Goal: Download file/media

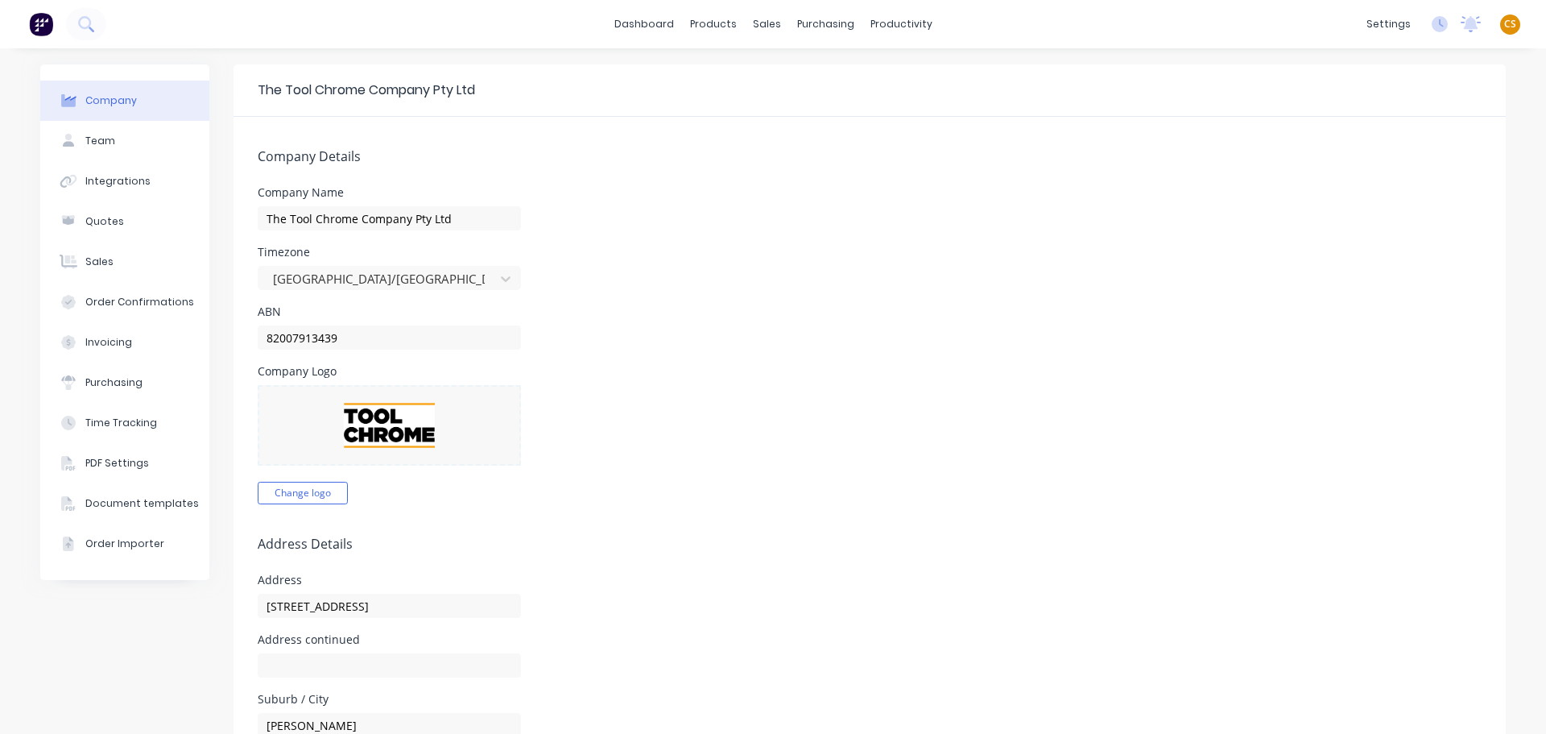
select select "AU"
click at [920, 178] on div "Timesheets" at bounding box center [930, 175] width 60 height 14
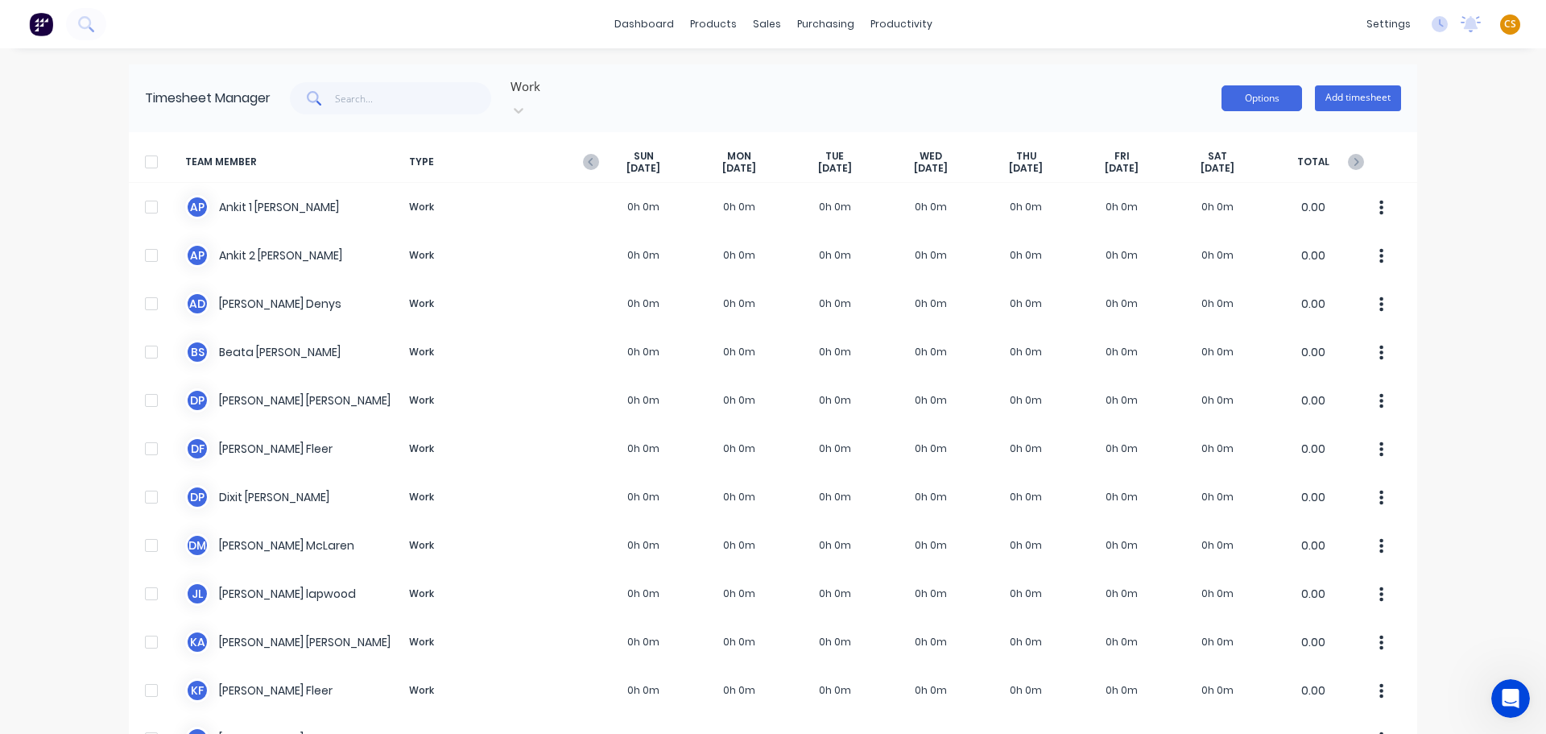
click at [1252, 97] on button "Options" at bounding box center [1262, 98] width 81 height 26
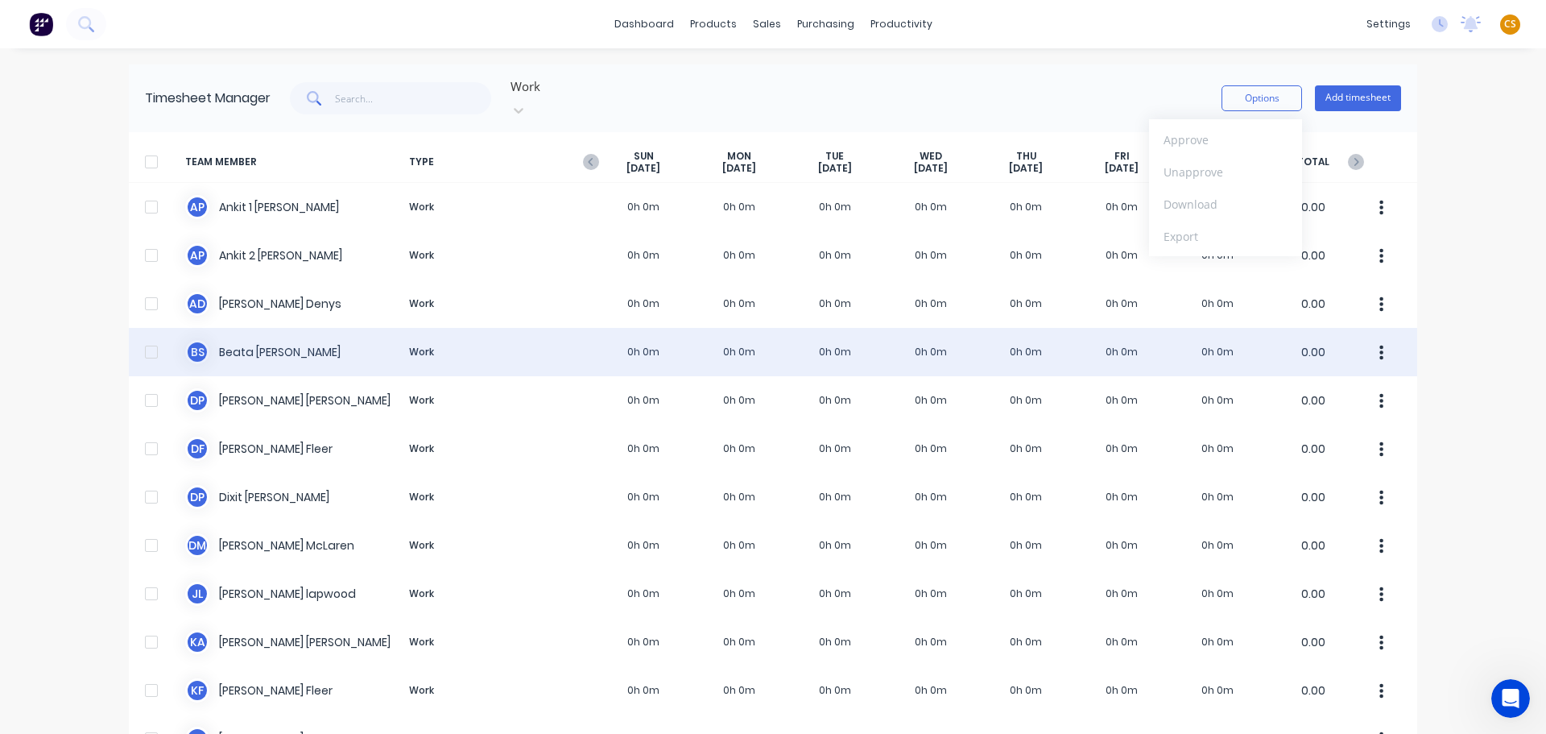
click at [144, 337] on div at bounding box center [151, 352] width 32 height 32
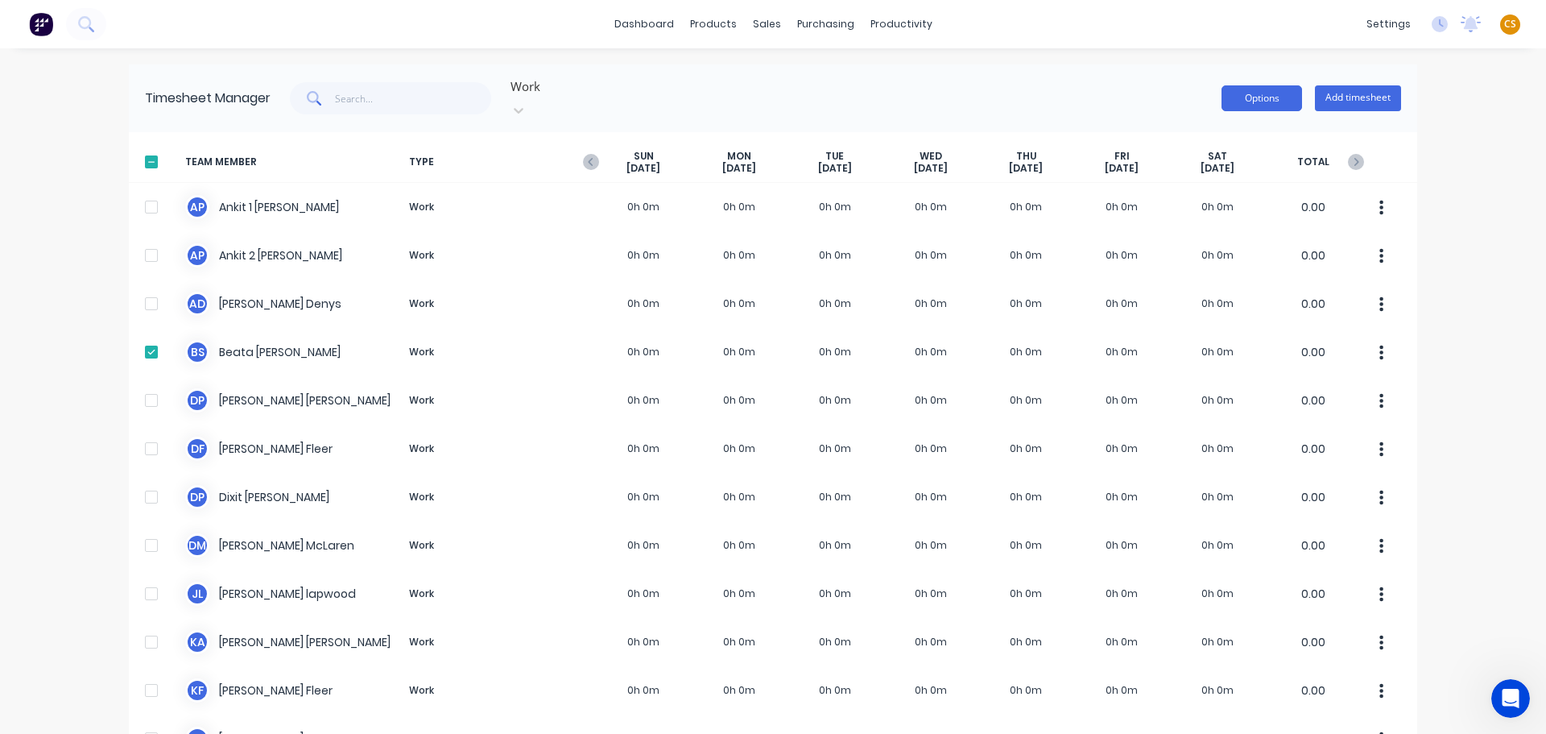
click at [1239, 90] on button "Options" at bounding box center [1262, 98] width 81 height 26
click at [1189, 231] on div "Export" at bounding box center [1226, 236] width 124 height 23
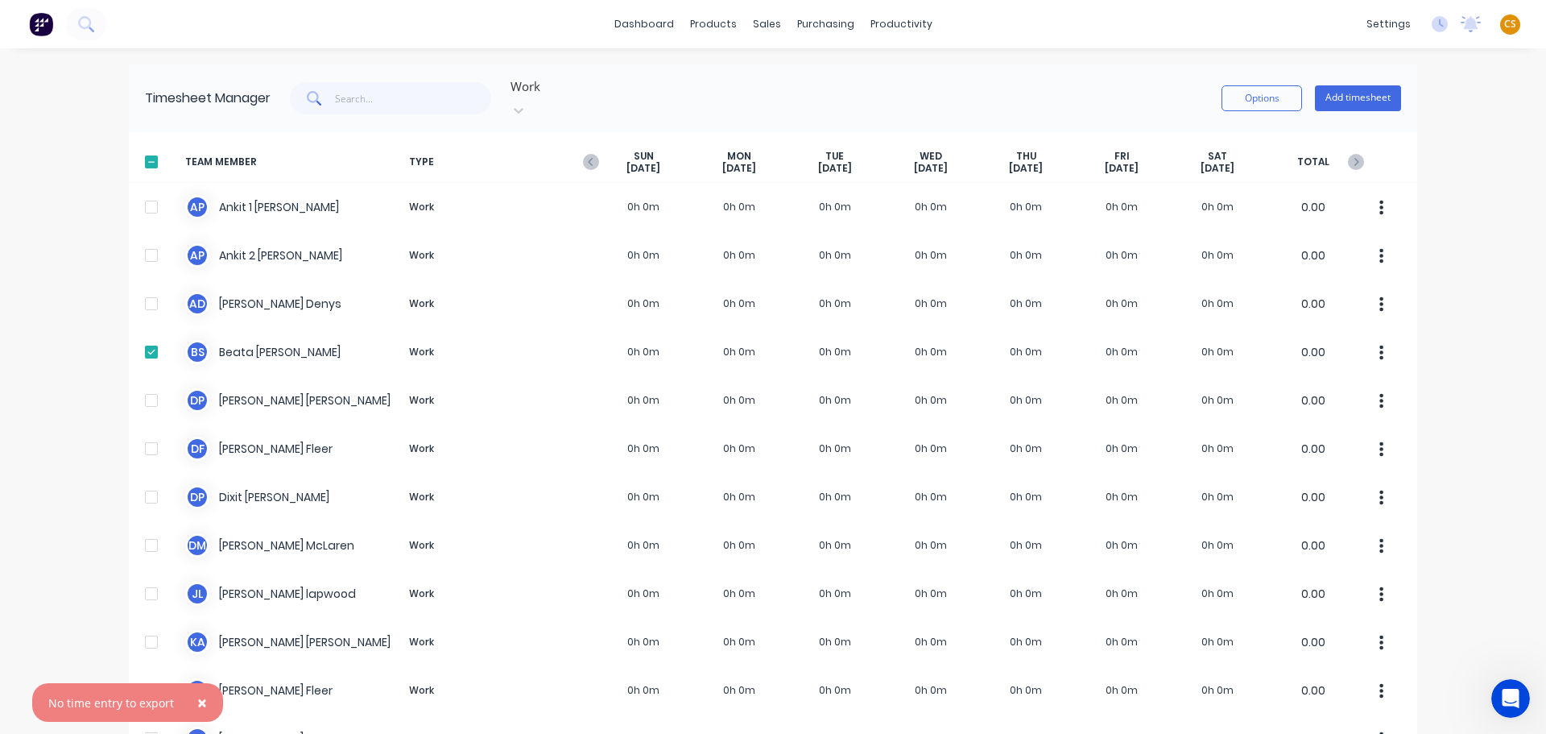
click at [197, 702] on span "×" at bounding box center [202, 702] width 10 height 23
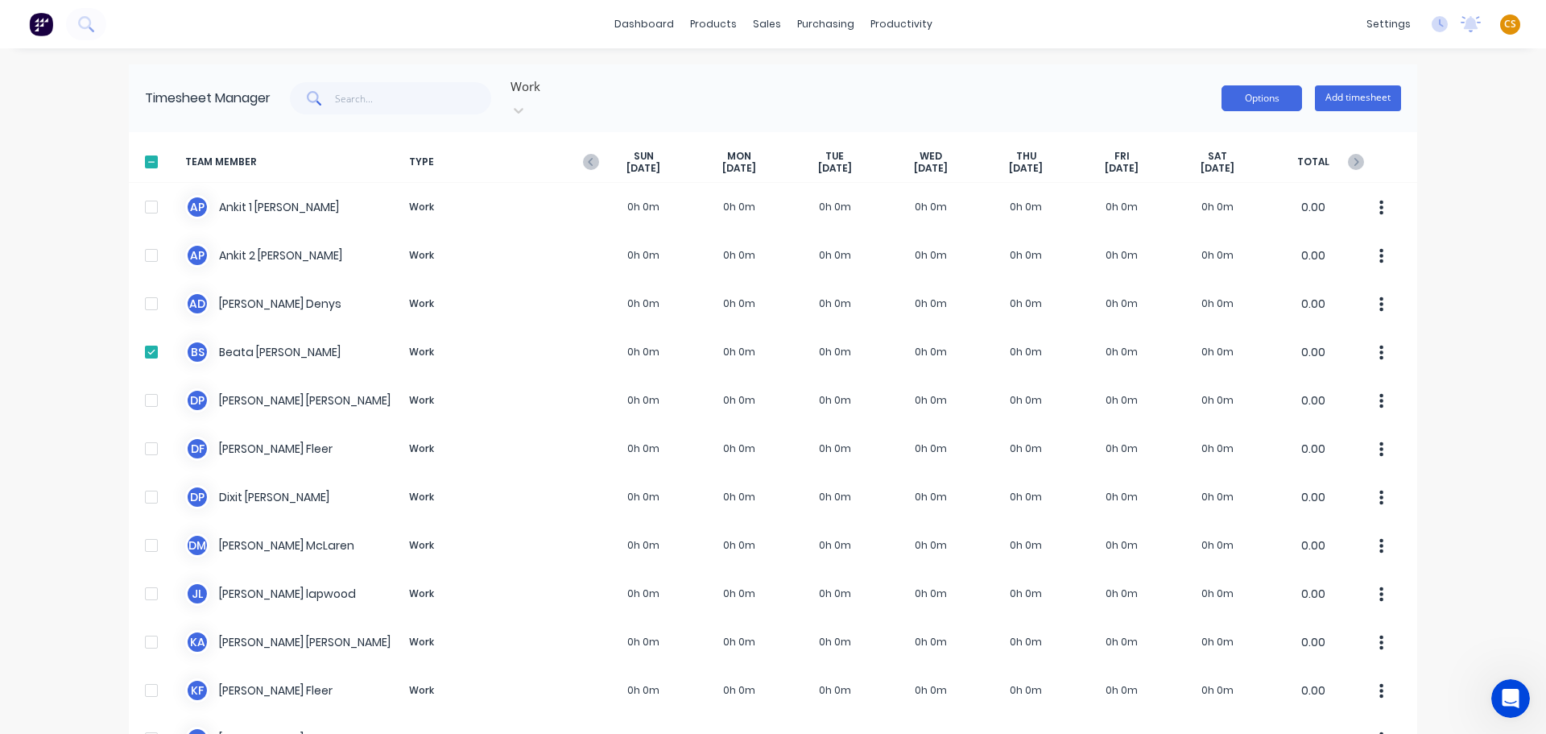
click at [1240, 94] on button "Options" at bounding box center [1262, 98] width 81 height 26
click at [1183, 194] on div "Download" at bounding box center [1226, 204] width 124 height 23
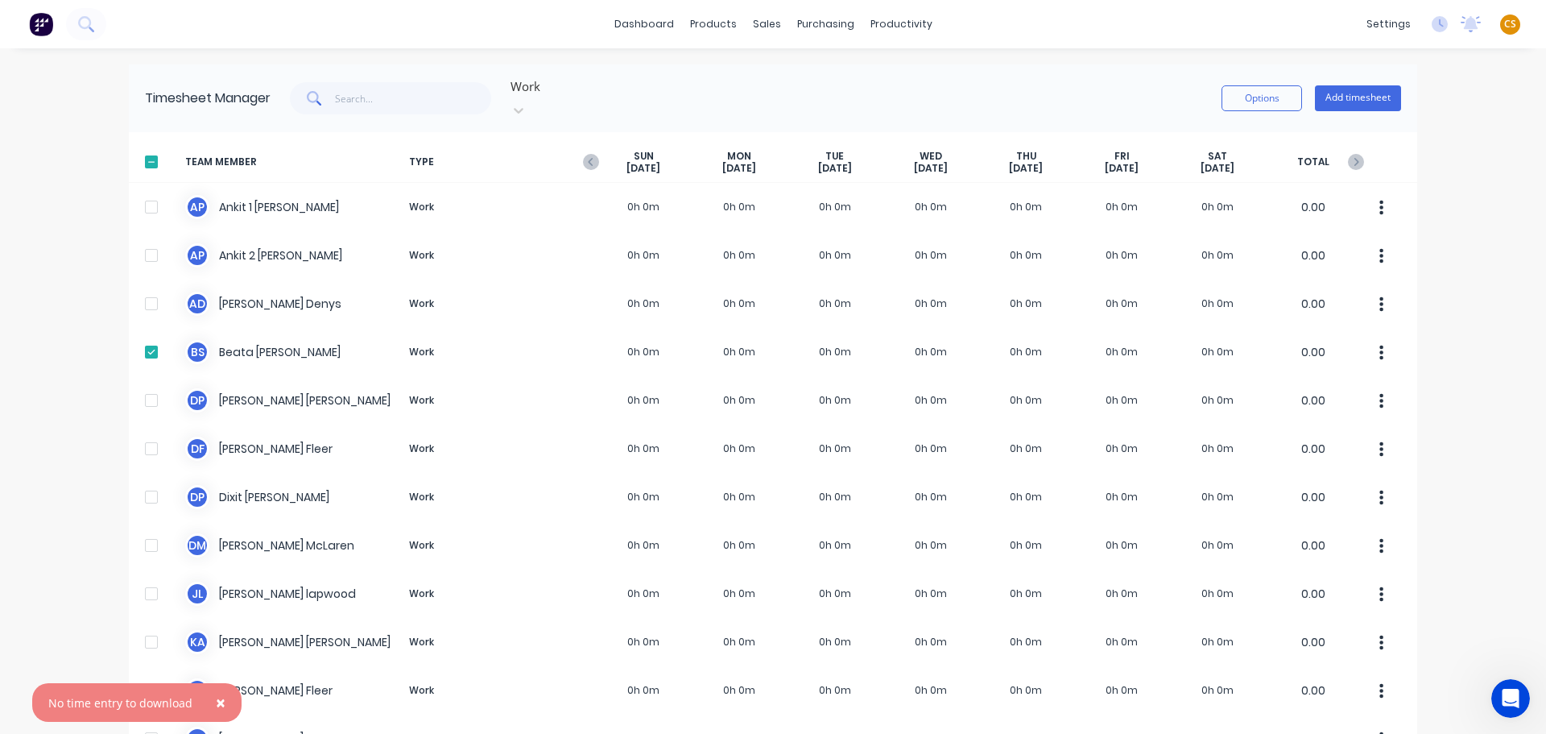
click at [216, 705] on span "×" at bounding box center [221, 702] width 10 height 23
click at [588, 158] on icon "button" at bounding box center [590, 162] width 5 height 8
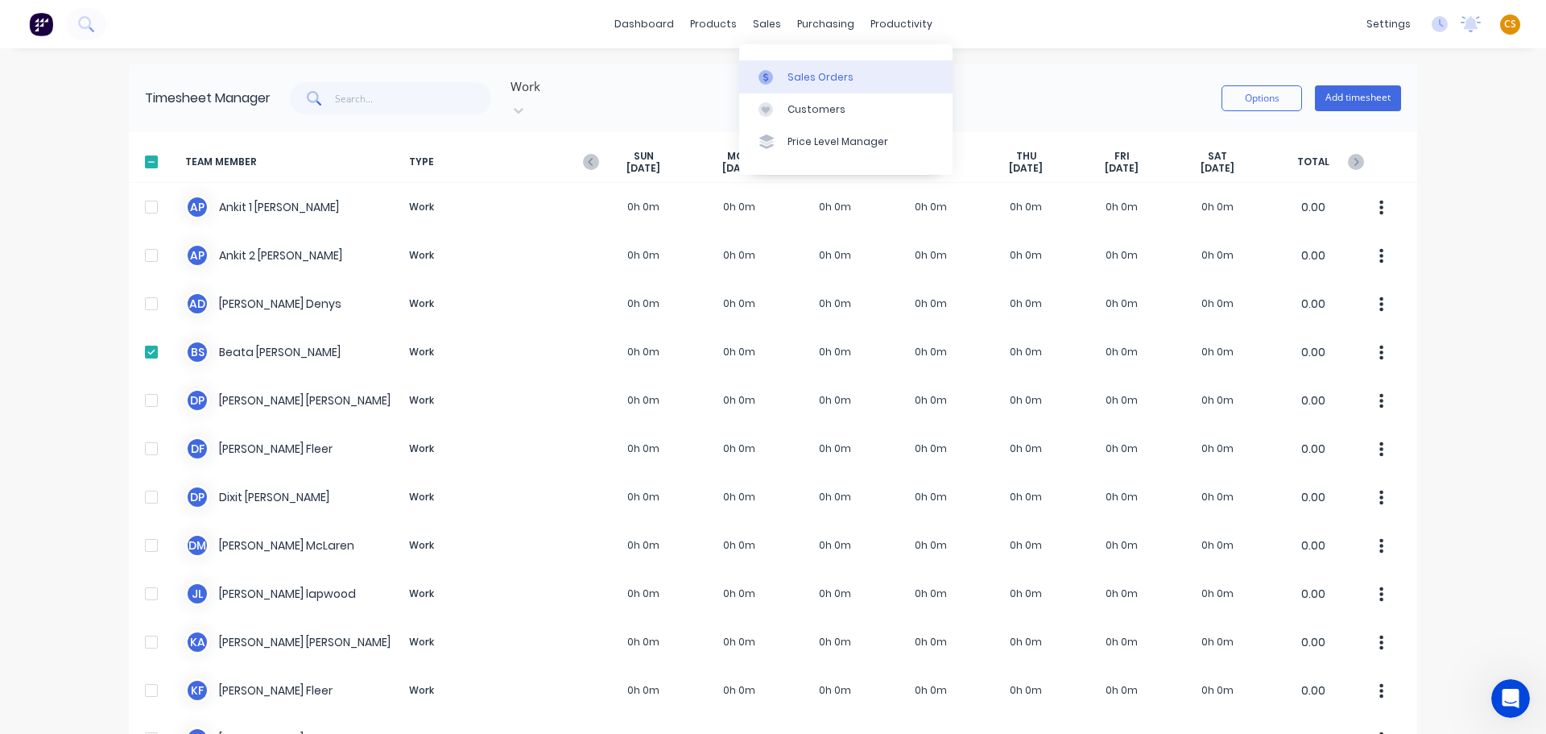
click at [816, 78] on div "Sales Orders" at bounding box center [821, 77] width 66 height 14
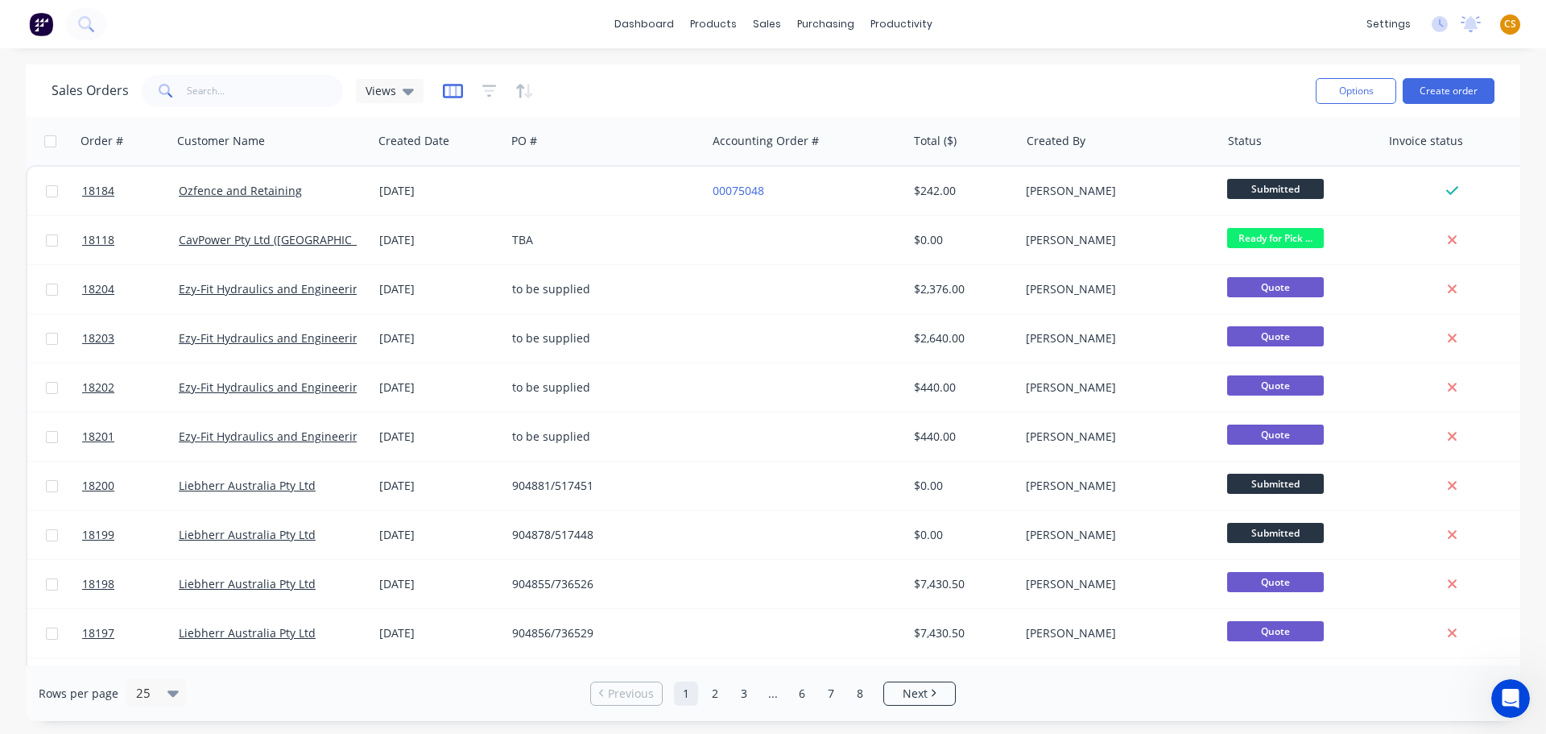
click at [446, 92] on icon "button" at bounding box center [453, 91] width 20 height 16
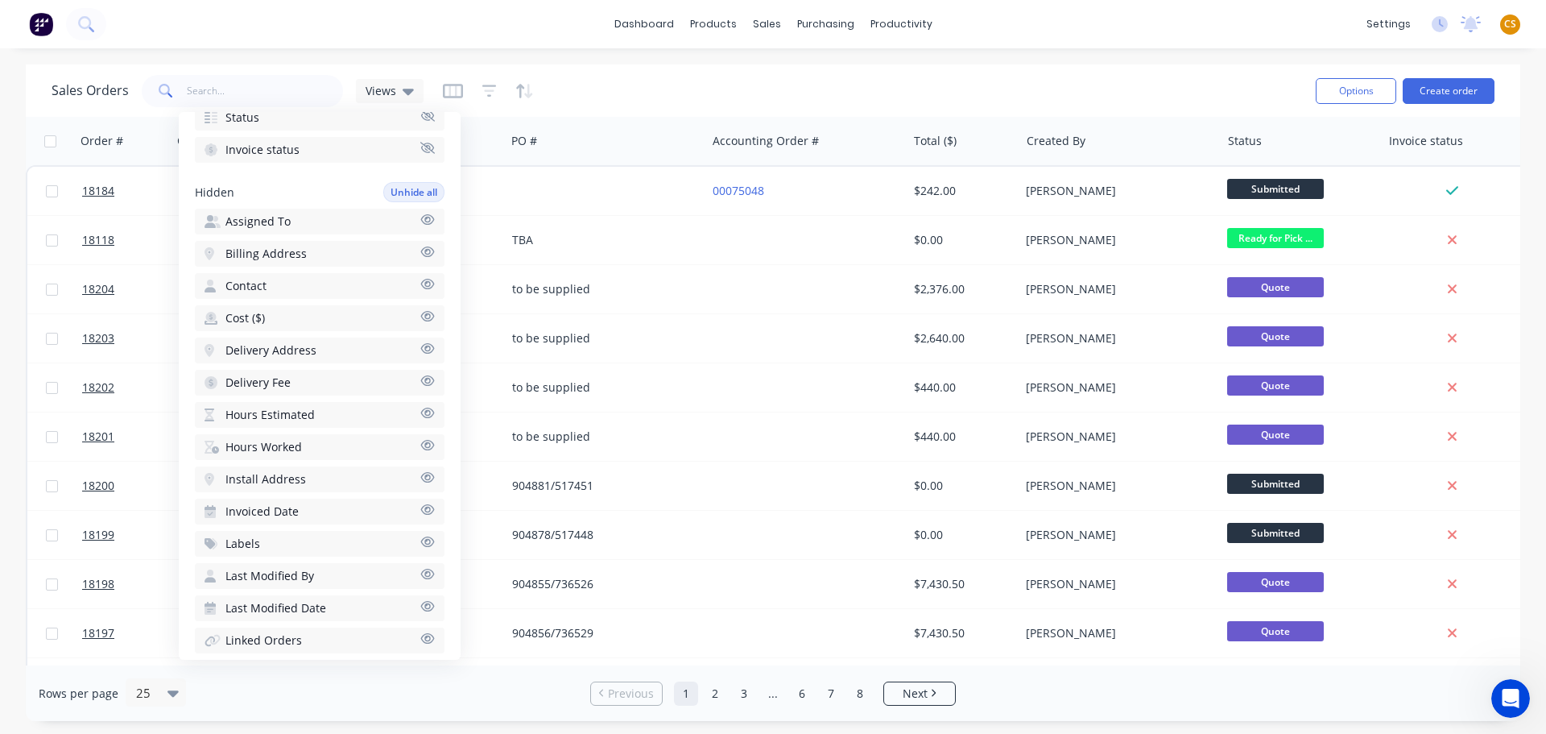
scroll to position [354, 0]
